Goal: Task Accomplishment & Management: Use online tool/utility

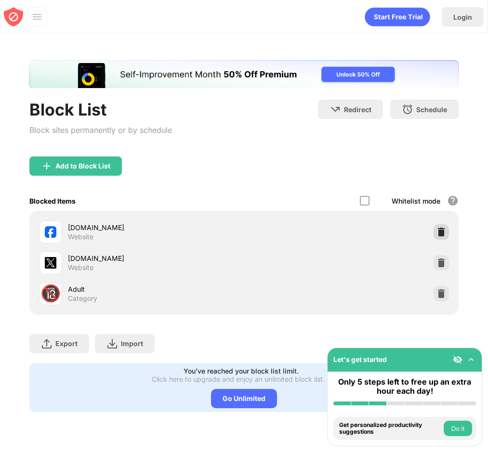
click at [445, 232] on img at bounding box center [441, 232] width 10 height 10
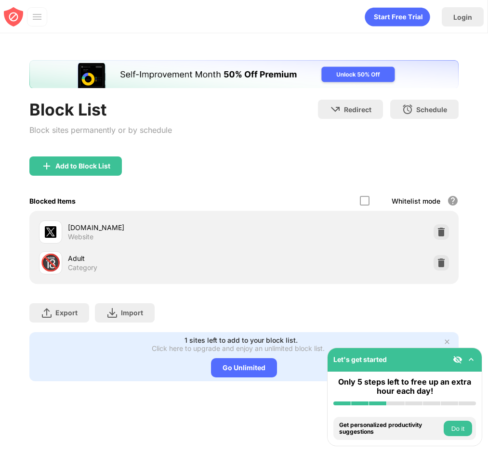
click at [309, 183] on div "Add to Block List" at bounding box center [243, 174] width 429 height 35
